Goal: Task Accomplishment & Management: Manage account settings

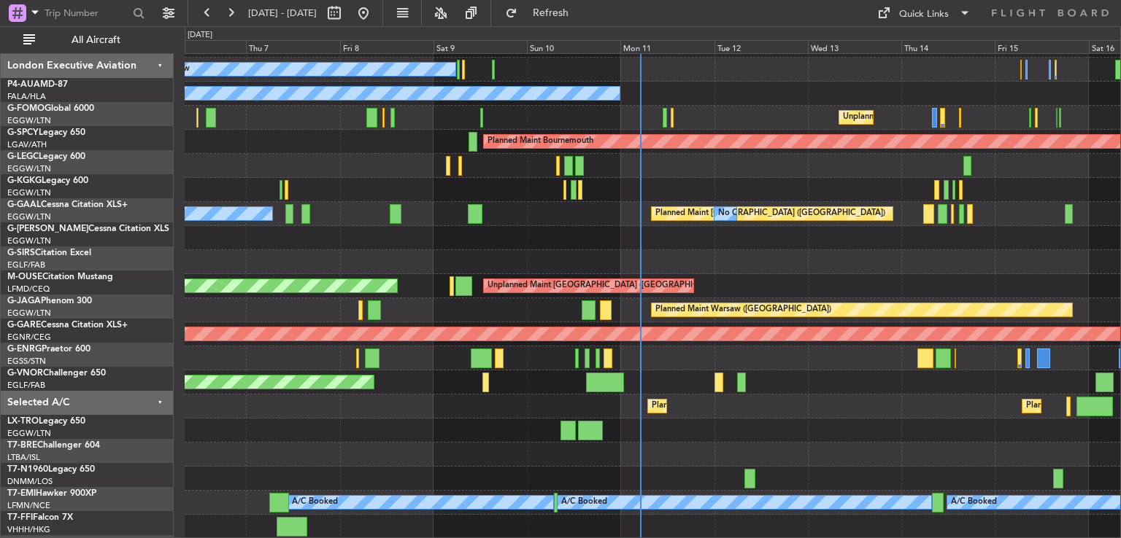
scroll to position [140, 0]
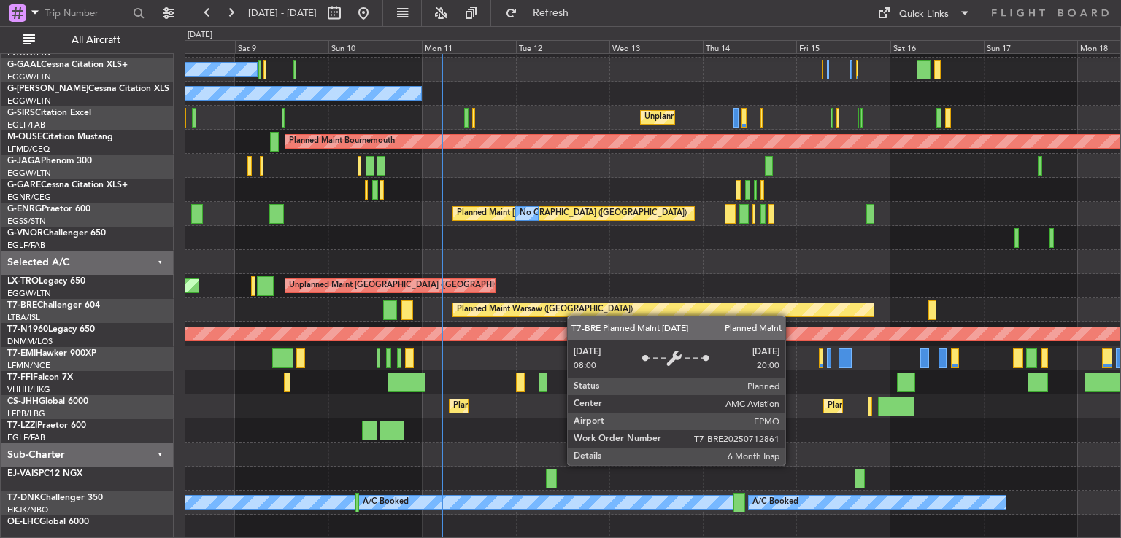
click at [572, 298] on div "AOG Maint [GEOGRAPHIC_DATA] (Ataturk) No Crew Owner Unplanned Maint [GEOGRAPHIC…" at bounding box center [652, 226] width 935 height 626
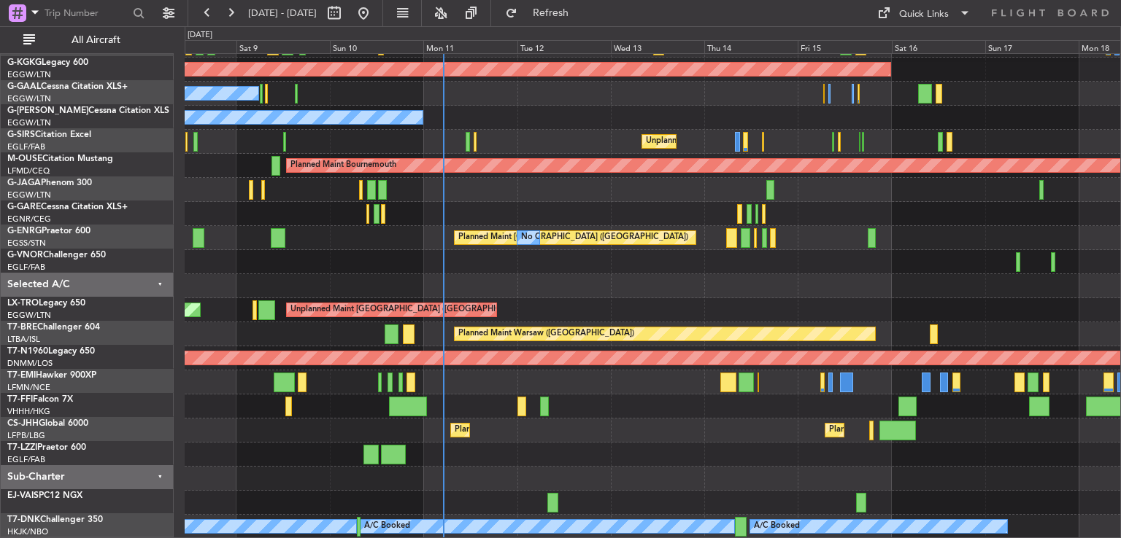
scroll to position [117, 0]
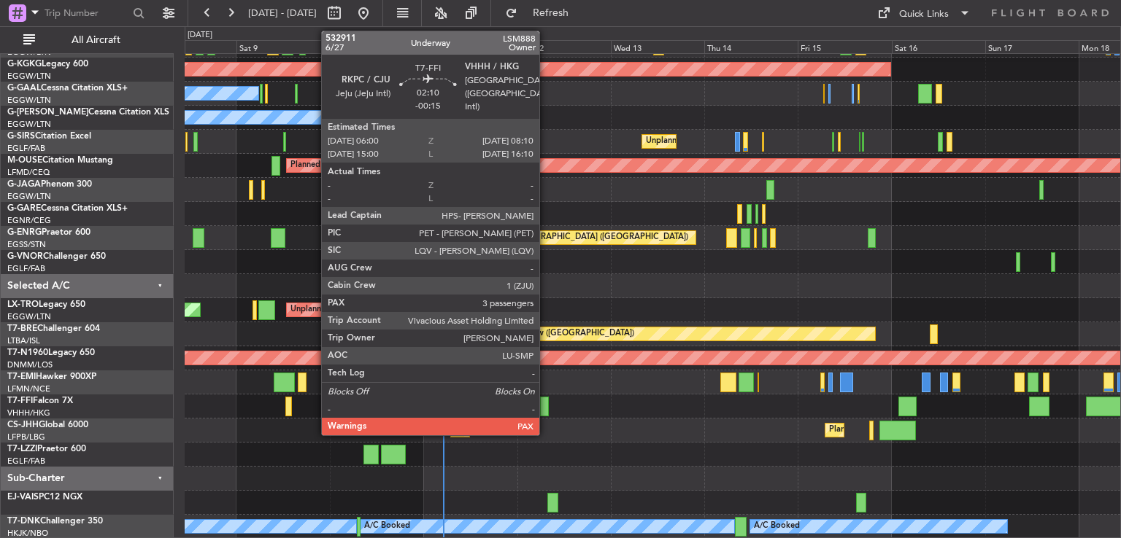
click at [546, 410] on div at bounding box center [544, 407] width 9 height 20
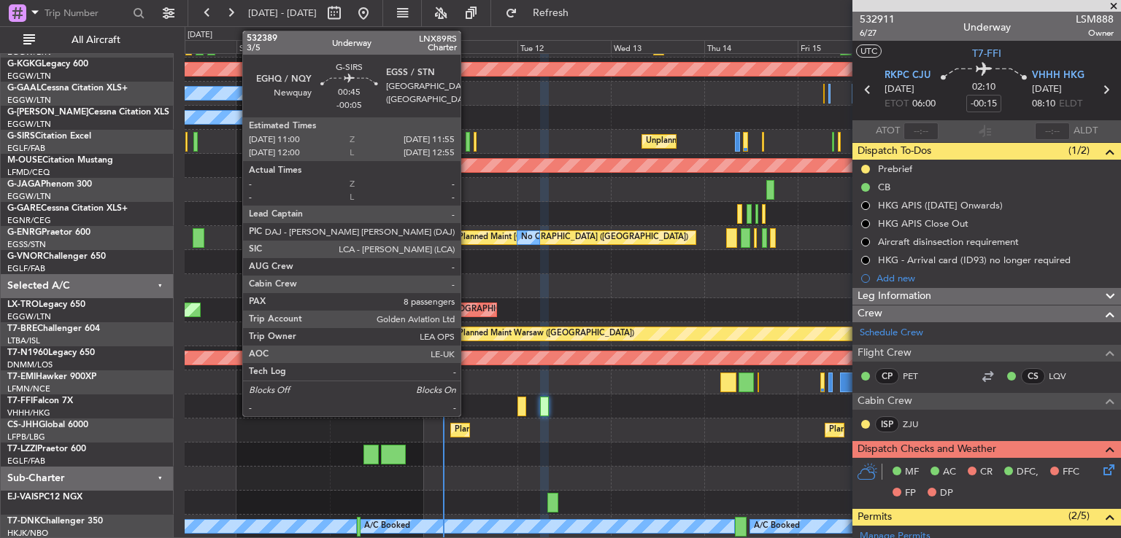
click at [467, 144] on div at bounding box center [467, 142] width 4 height 20
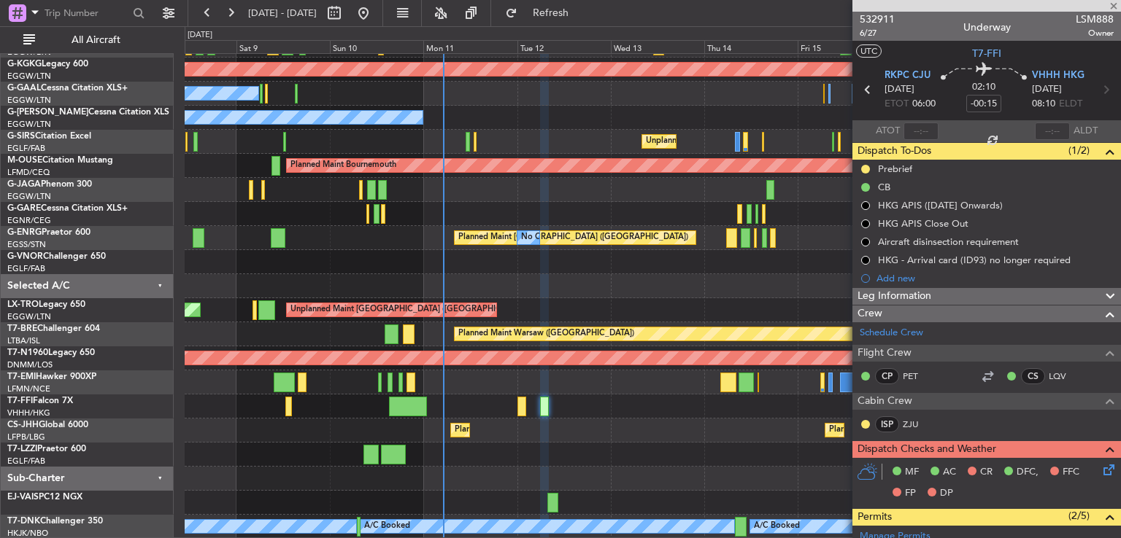
type input "-00:05"
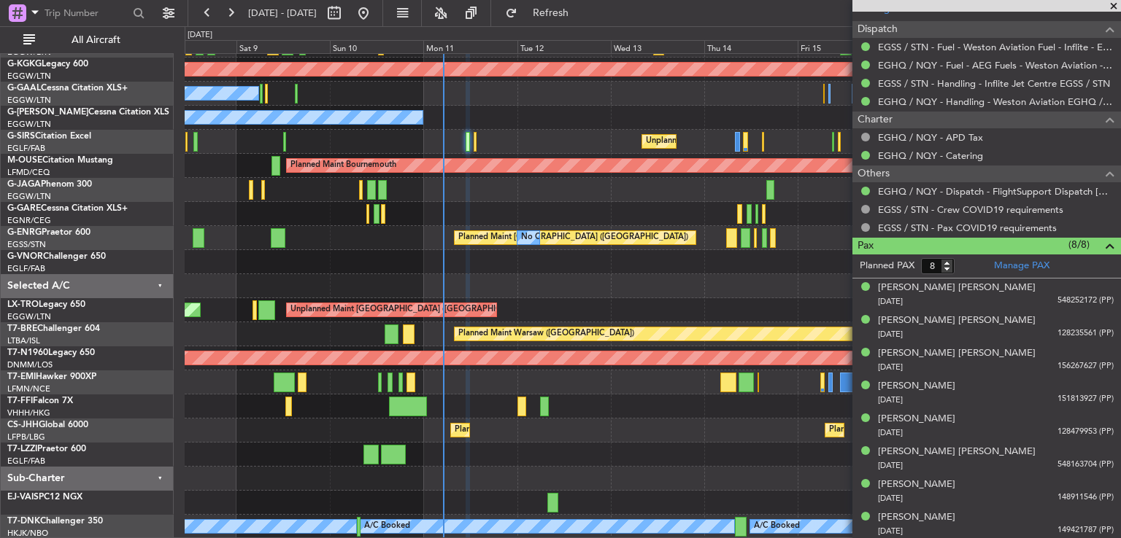
scroll to position [0, 0]
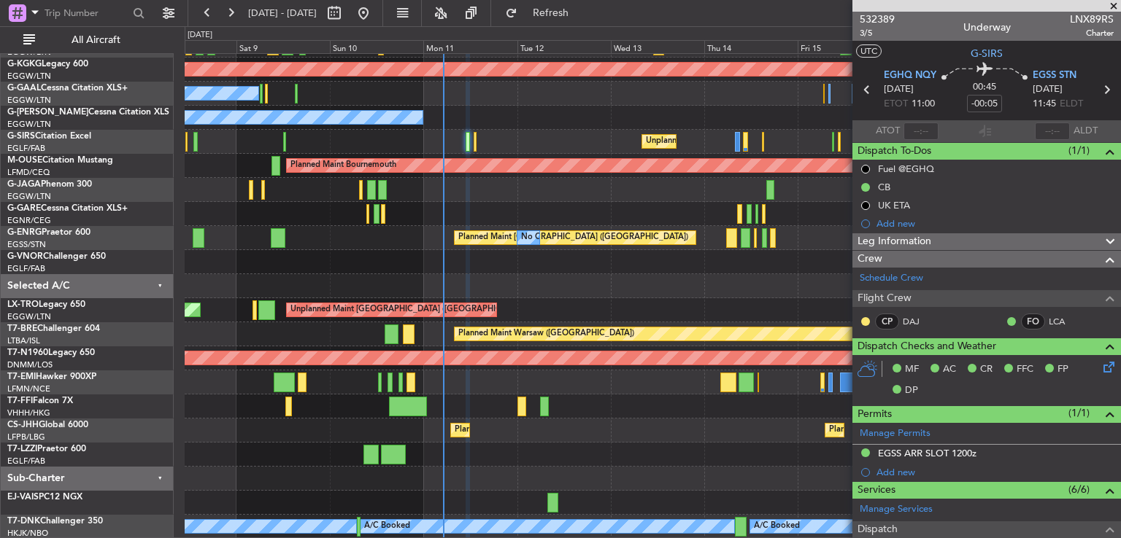
click at [1114, 4] on span at bounding box center [1113, 6] width 15 height 13
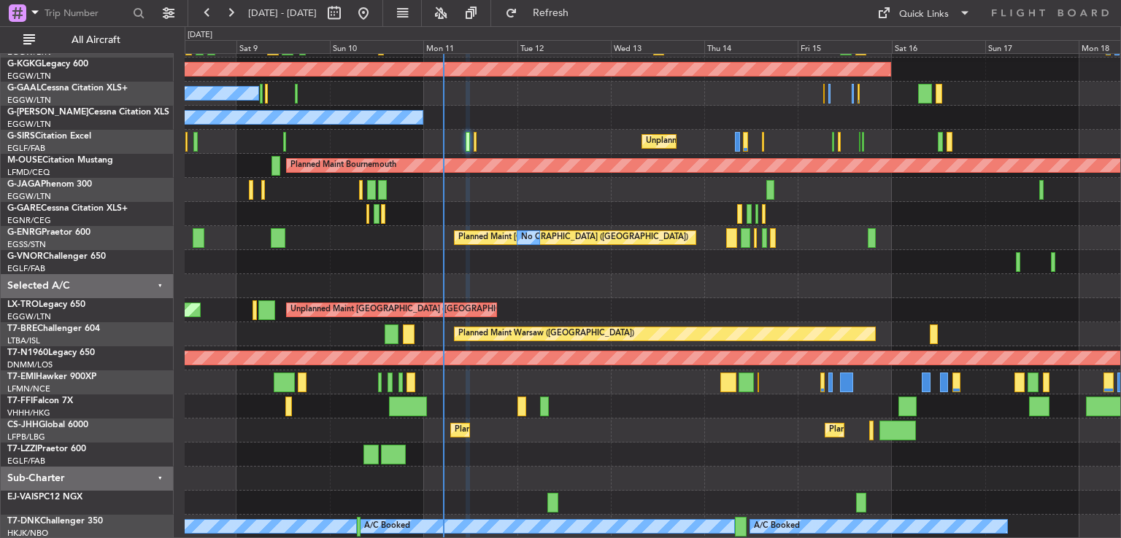
type input "0"
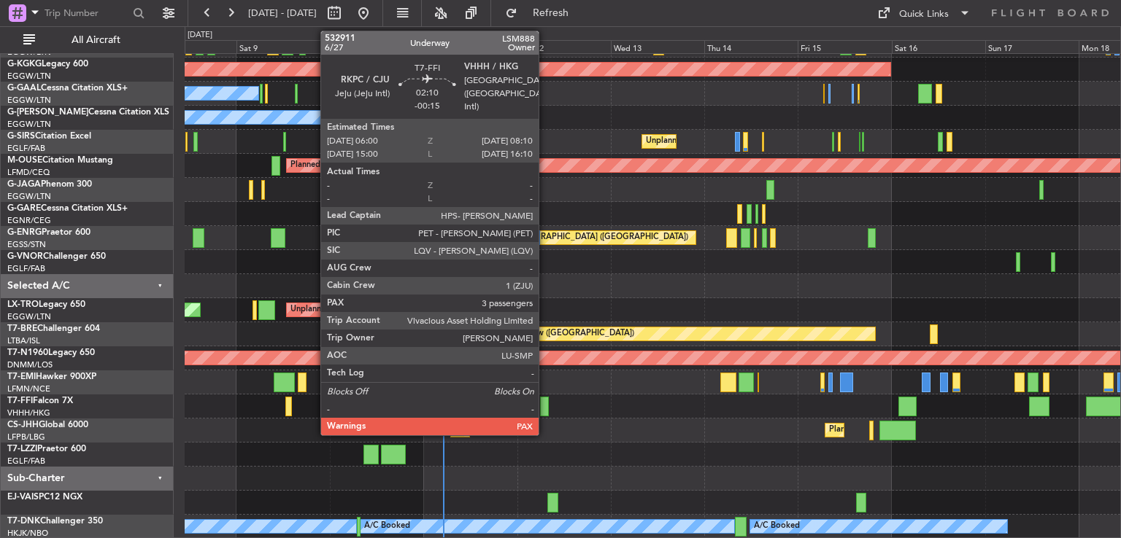
click at [545, 400] on div at bounding box center [544, 407] width 9 height 20
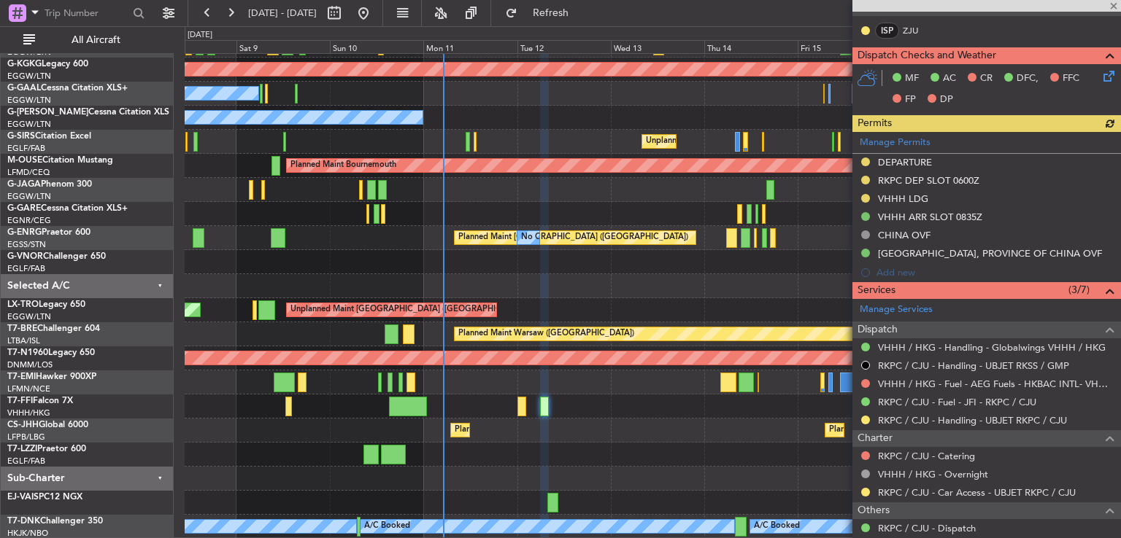
scroll to position [505, 0]
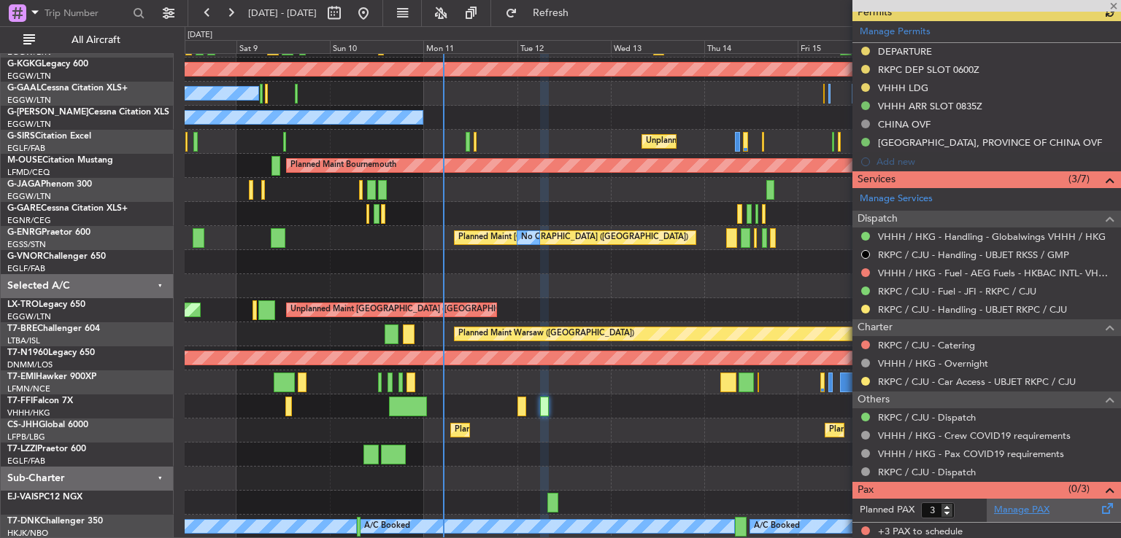
click at [1017, 503] on link "Manage PAX" at bounding box center [1021, 510] width 55 height 15
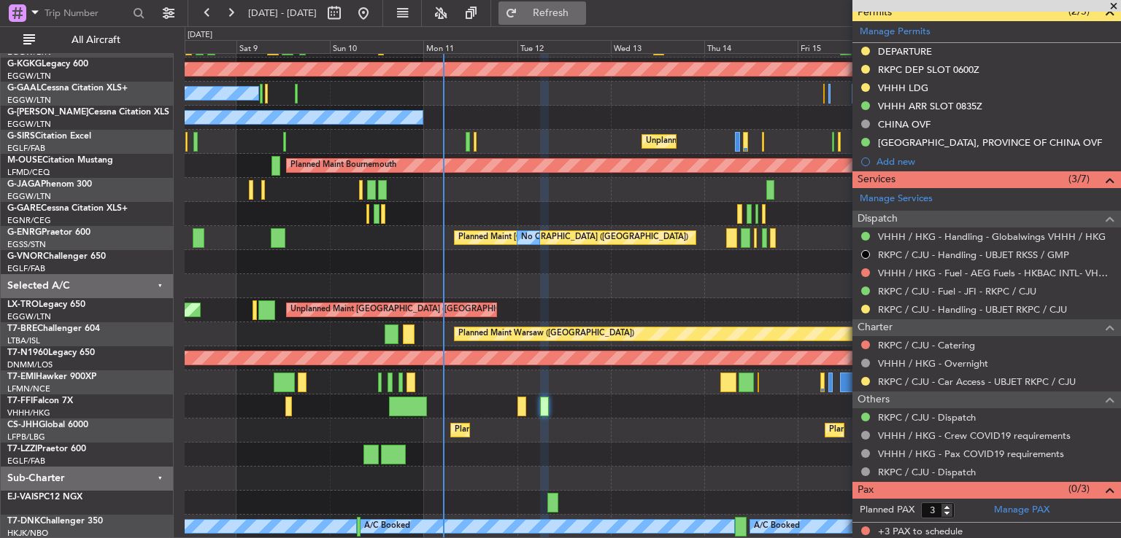
click at [575, 9] on span "Refresh" at bounding box center [550, 13] width 61 height 10
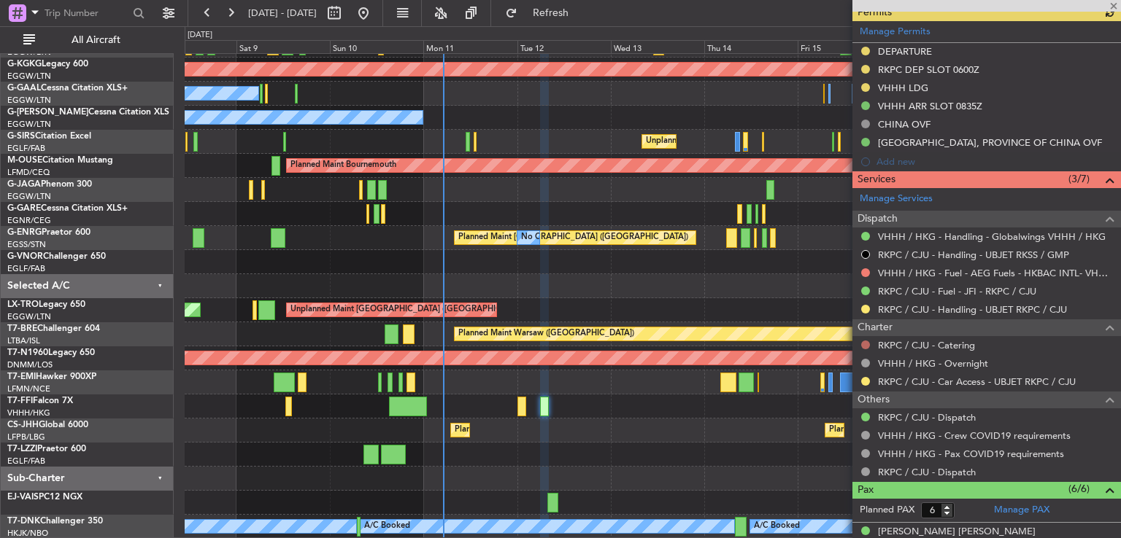
click at [866, 341] on button at bounding box center [865, 345] width 9 height 9
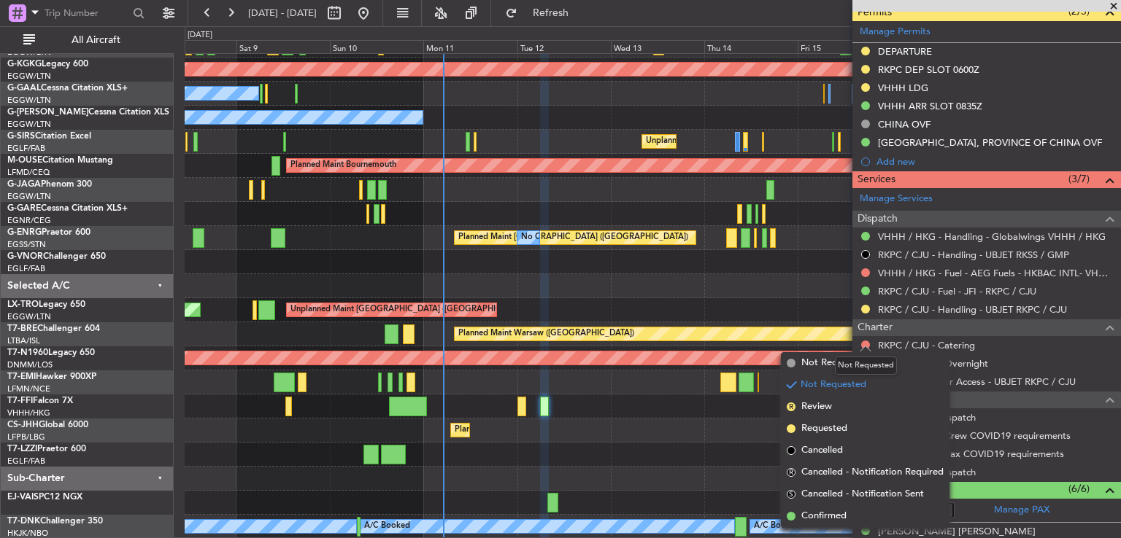
click at [844, 374] on div "Not Requested" at bounding box center [866, 366] width 62 height 18
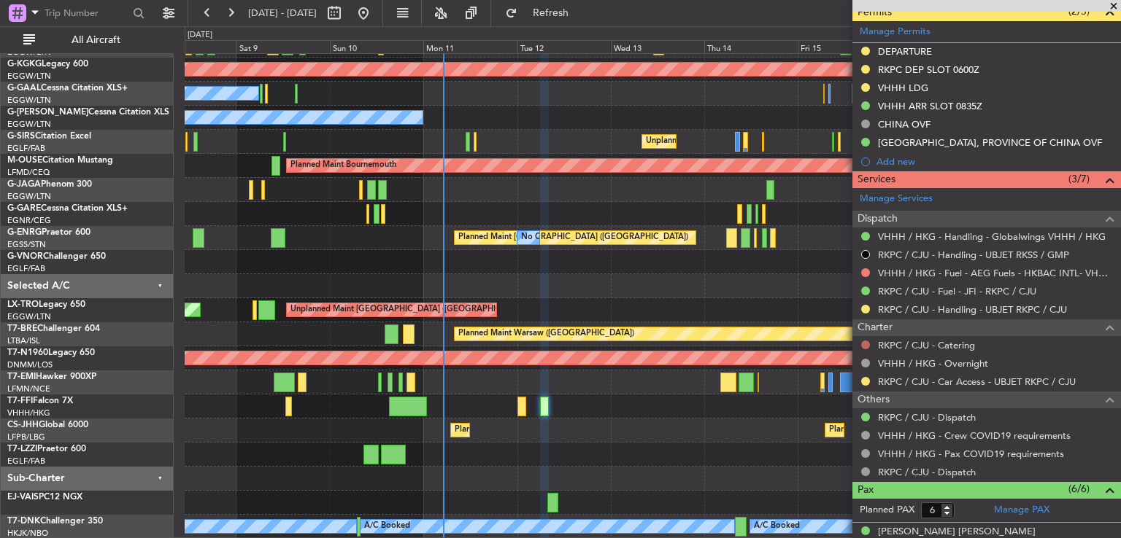
click at [863, 345] on button at bounding box center [865, 345] width 9 height 9
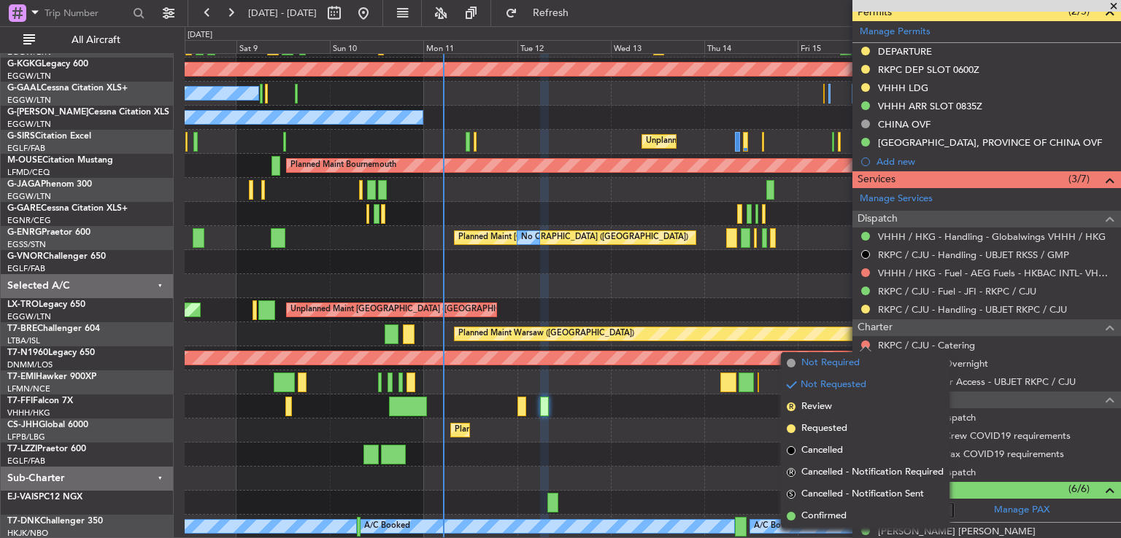
click at [816, 366] on span "Not Required" at bounding box center [830, 363] width 58 height 15
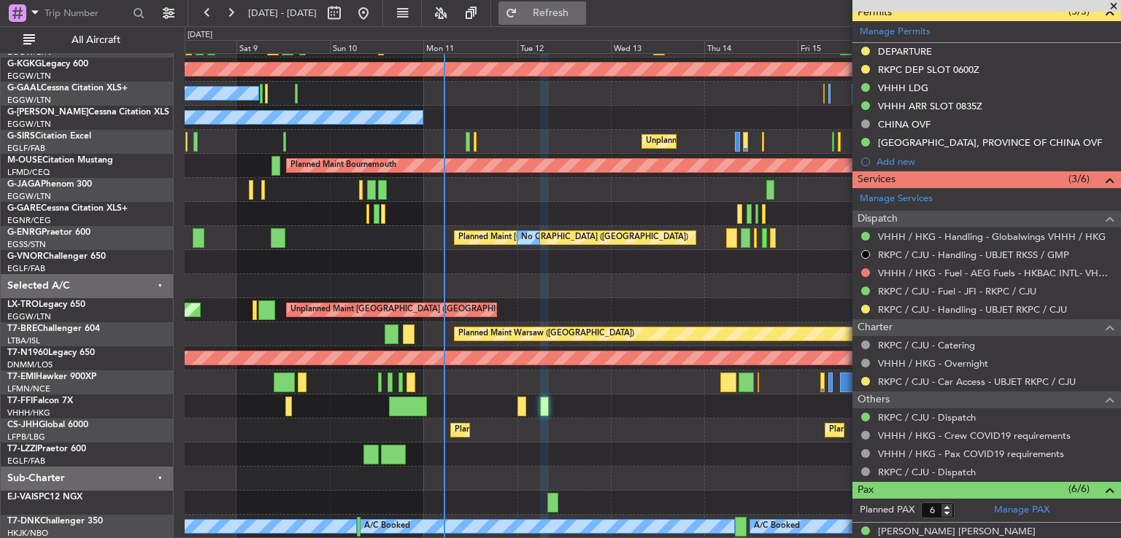
click at [579, 9] on span "Refresh" at bounding box center [550, 13] width 61 height 10
click at [569, 18] on button "Refresh" at bounding box center [542, 12] width 88 height 23
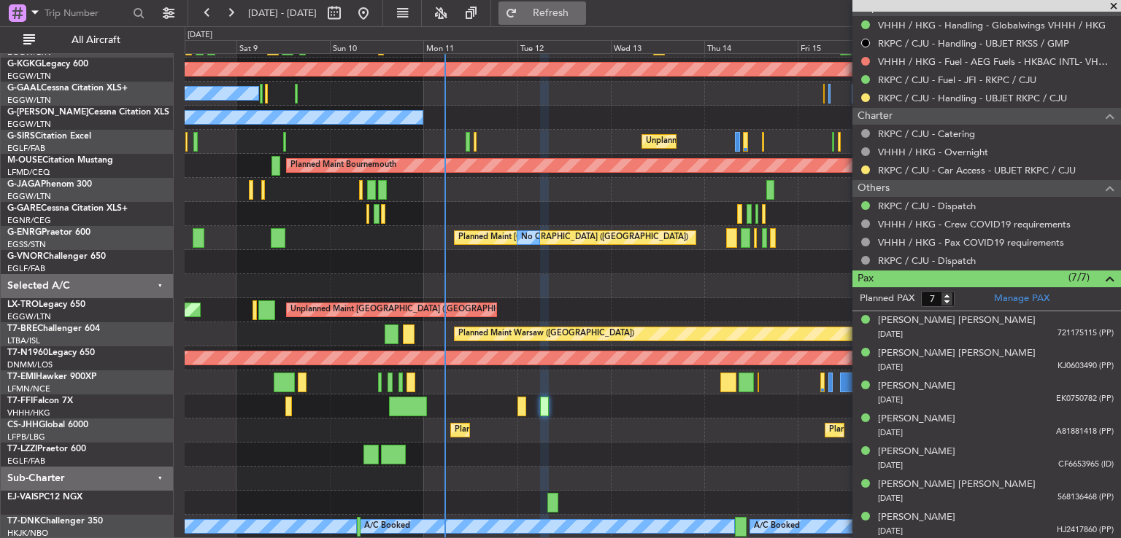
click at [581, 12] on span "Refresh" at bounding box center [550, 13] width 61 height 10
click at [1027, 295] on link "Manage PAX" at bounding box center [1021, 299] width 55 height 15
click at [589, 27] on div "0 0 Fri 8 Sat 9 Sun 10 Mon 11 Tue 12 Wed 13 [DATE] Fri 15 Sat 16 Sun 17 Mon 18" at bounding box center [652, 40] width 935 height 26
click at [581, 8] on span "Refresh" at bounding box center [550, 13] width 61 height 10
click at [1114, 6] on span at bounding box center [1113, 6] width 15 height 13
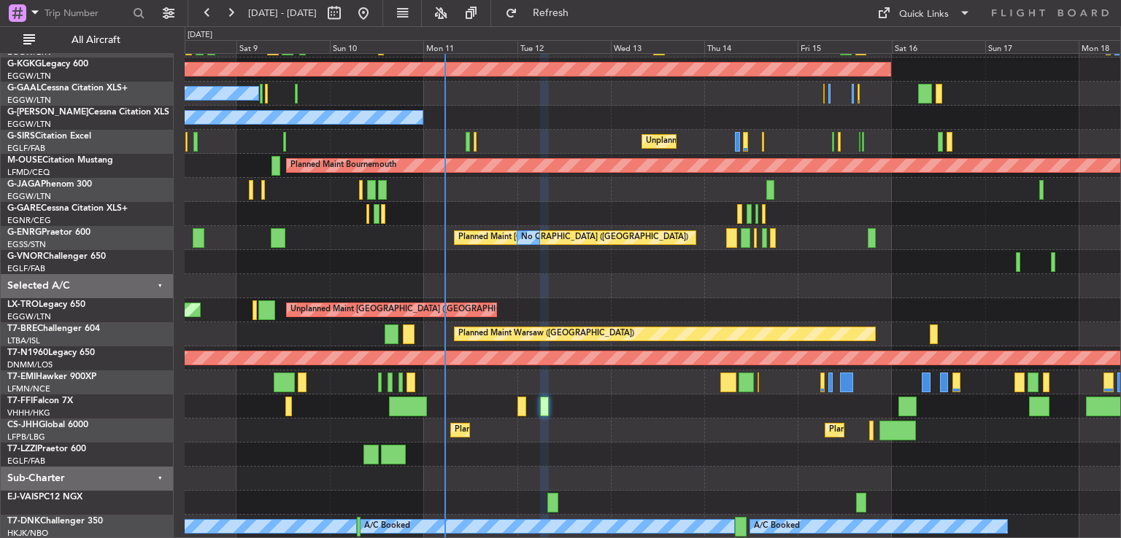
type input "0"
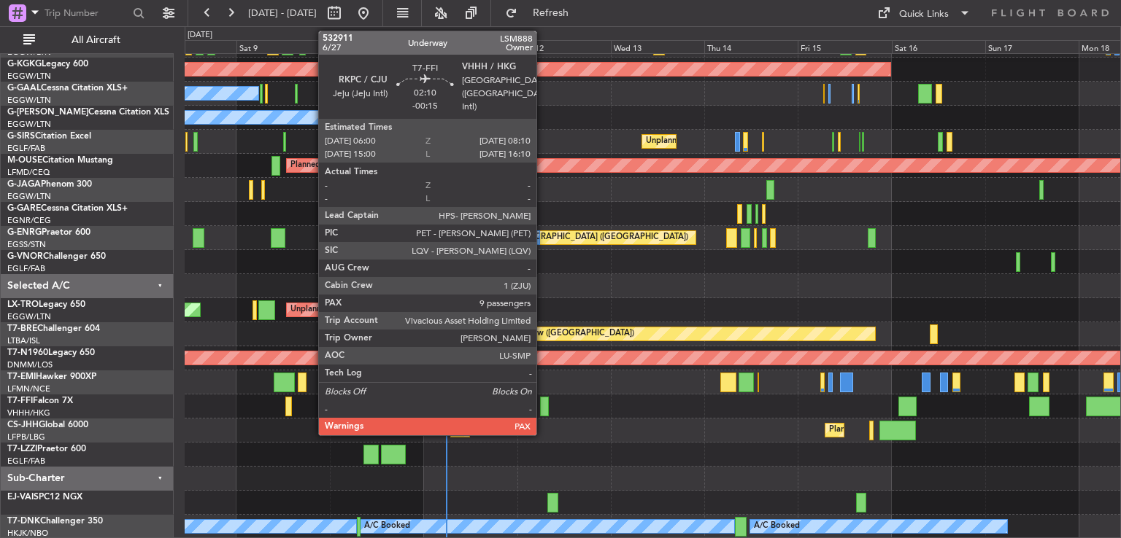
click at [543, 409] on div at bounding box center [544, 407] width 9 height 20
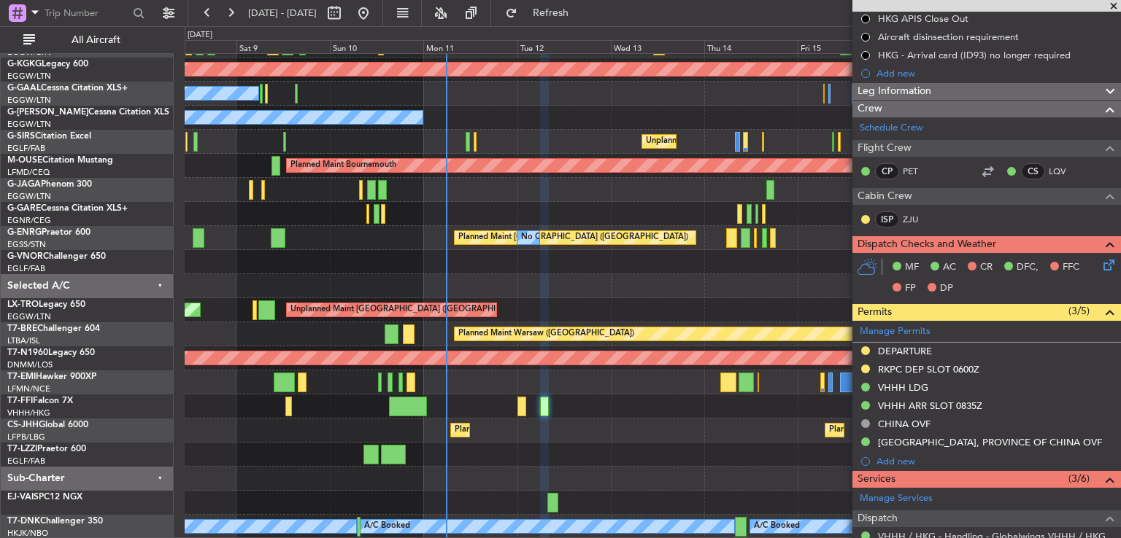
scroll to position [212, 0]
